Goal: Information Seeking & Learning: Learn about a topic

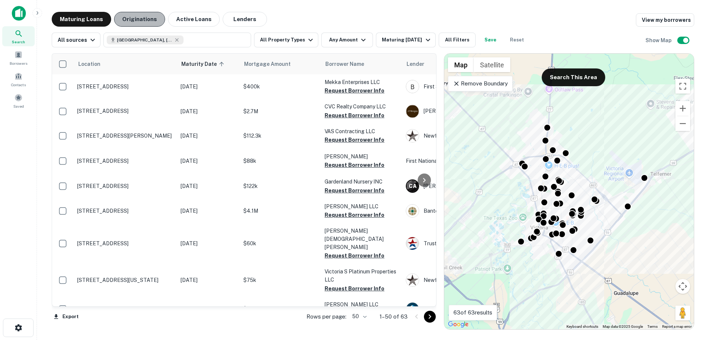
click at [146, 16] on button "Originations" at bounding box center [139, 19] width 51 height 15
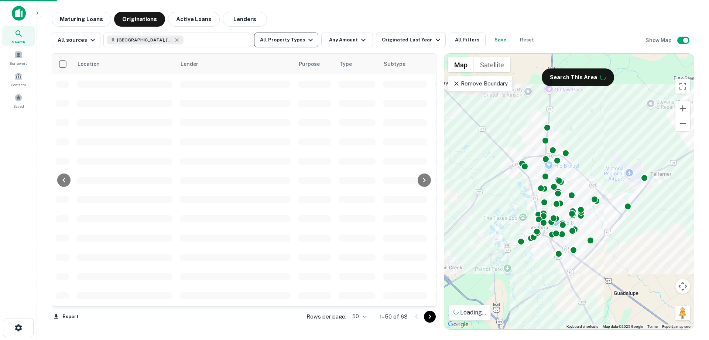
click at [306, 38] on icon "button" at bounding box center [310, 39] width 9 height 9
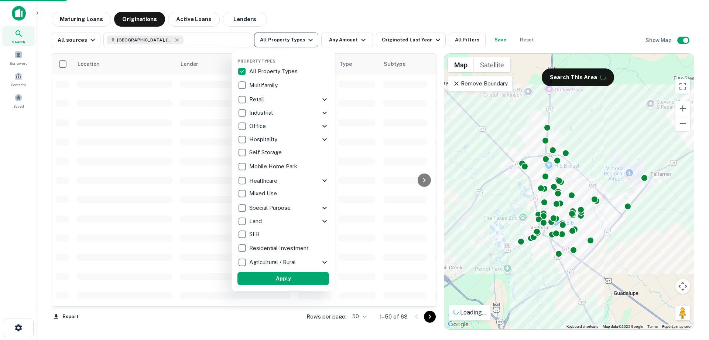
click at [265, 86] on p "Multifamily" at bounding box center [264, 85] width 30 height 9
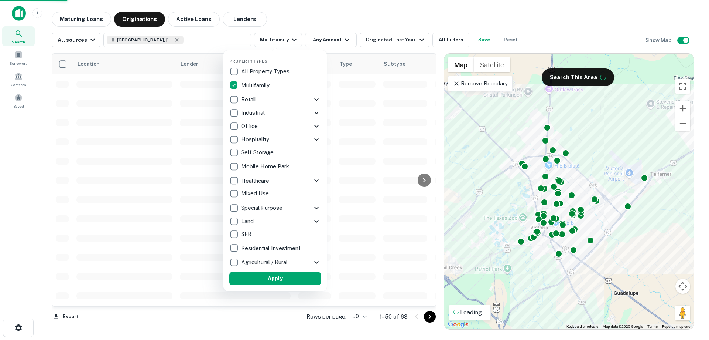
click at [269, 282] on button "Apply" at bounding box center [275, 278] width 92 height 13
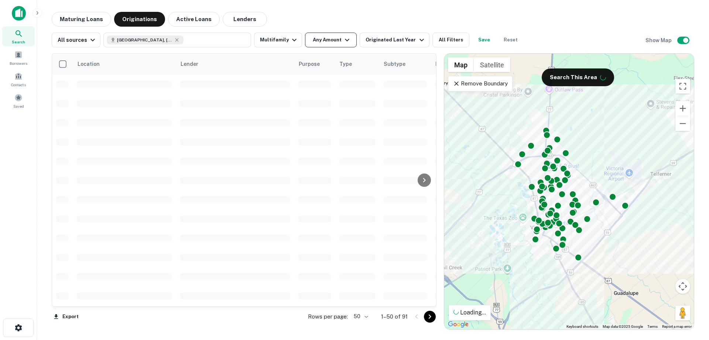
click at [339, 36] on button "Any Amount" at bounding box center [331, 40] width 52 height 15
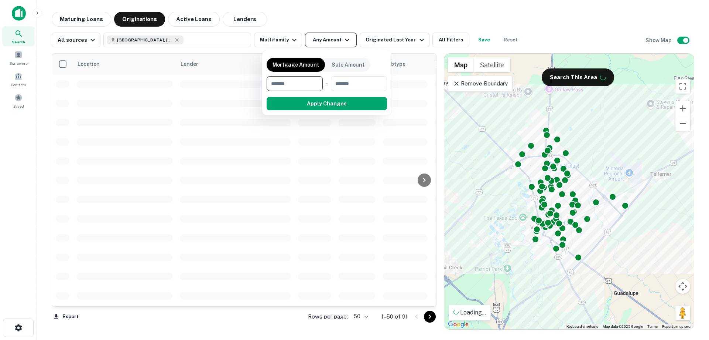
click at [342, 42] on div at bounding box center [354, 170] width 709 height 340
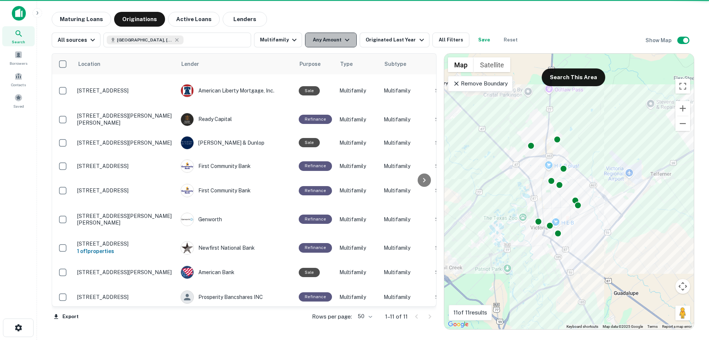
click at [346, 42] on icon "button" at bounding box center [347, 39] width 9 height 9
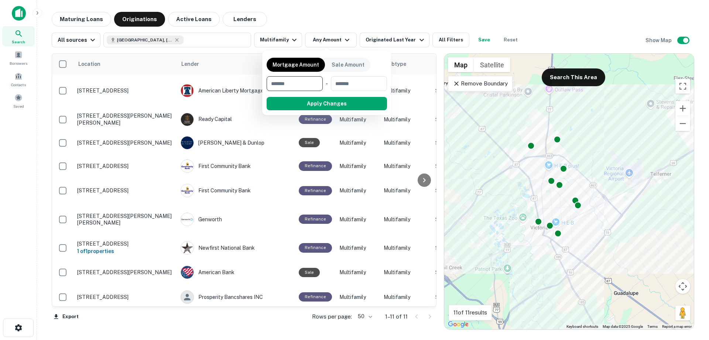
click at [313, 88] on input "number" at bounding box center [292, 83] width 51 height 15
type input "*******"
click at [357, 105] on button "Apply Changes" at bounding box center [340, 103] width 94 height 13
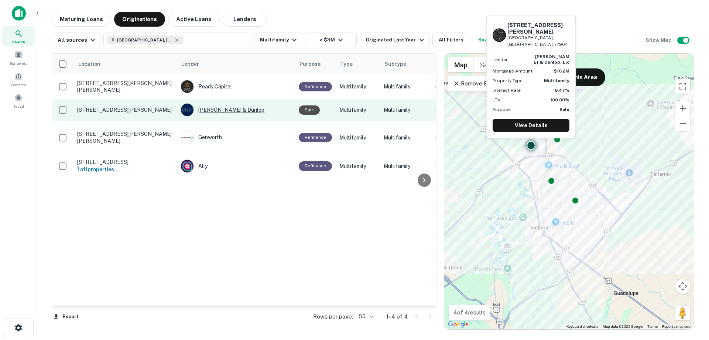
click at [263, 110] on div "[PERSON_NAME] & Dunlop" at bounding box center [236, 109] width 111 height 13
